Goal: Complete application form

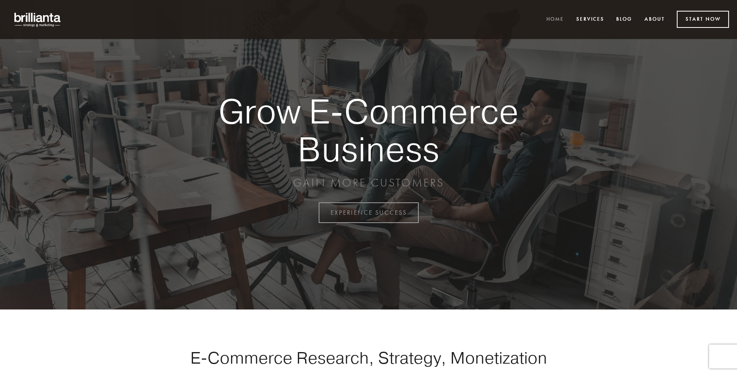
scroll to position [2090, 0]
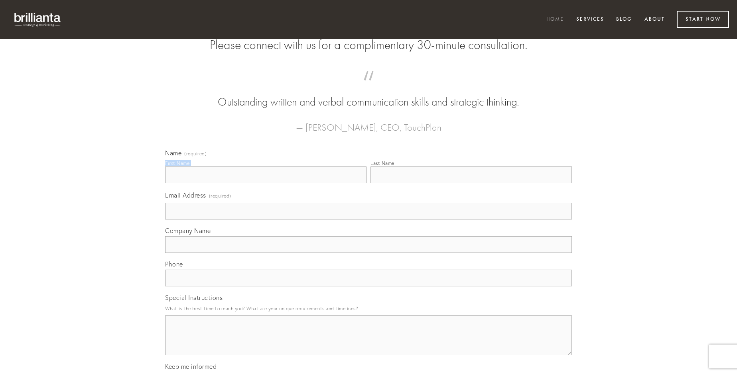
type input "[PERSON_NAME]"
click at [471, 183] on input "Last Name" at bounding box center [470, 175] width 201 height 17
type input "[PERSON_NAME]"
click at [368, 220] on input "Email Address (required)" at bounding box center [368, 211] width 407 height 17
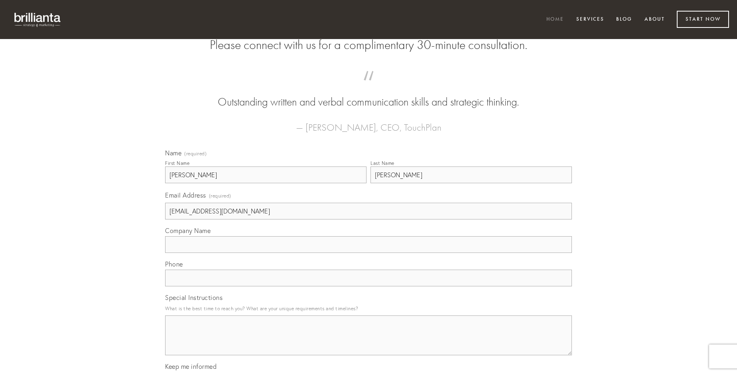
type input "[EMAIL_ADDRESS][DOMAIN_NAME]"
click at [368, 253] on input "Company Name" at bounding box center [368, 244] width 407 height 17
type input "conturbo"
click at [368, 287] on input "text" at bounding box center [368, 278] width 407 height 17
click at [368, 343] on textarea "Special Instructions" at bounding box center [368, 336] width 407 height 40
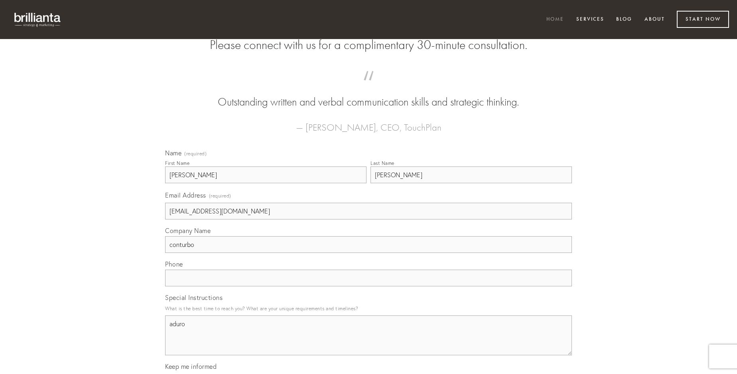
type textarea "aduro"
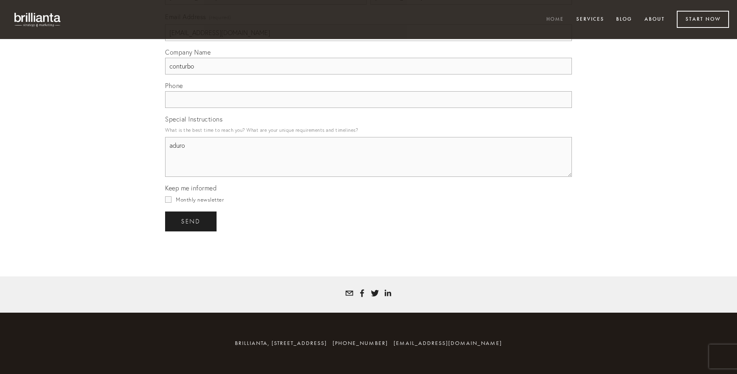
click at [191, 221] on span "send" at bounding box center [191, 221] width 20 height 7
